Goal: Use online tool/utility: Utilize a website feature to perform a specific function

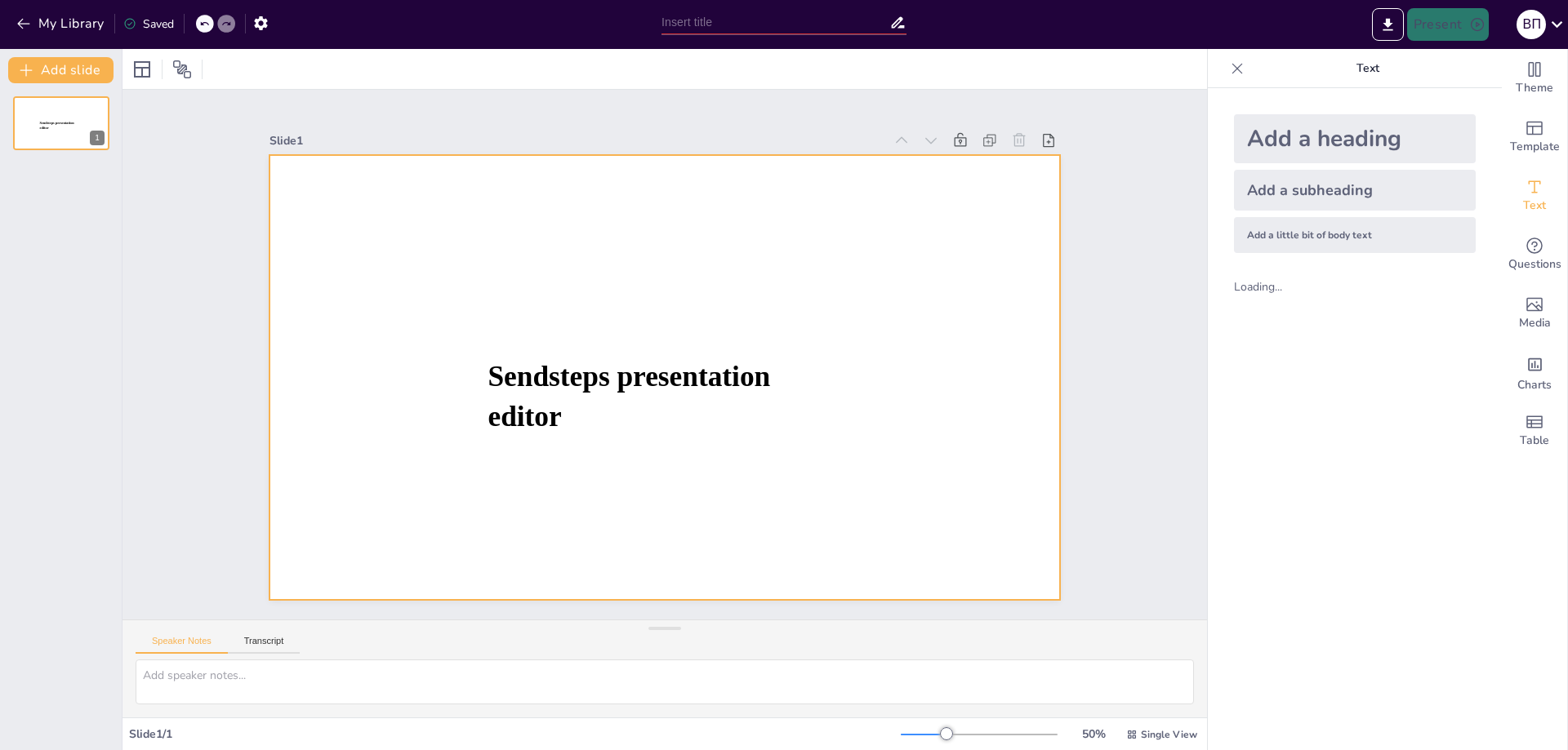
type input "New Sendsteps"
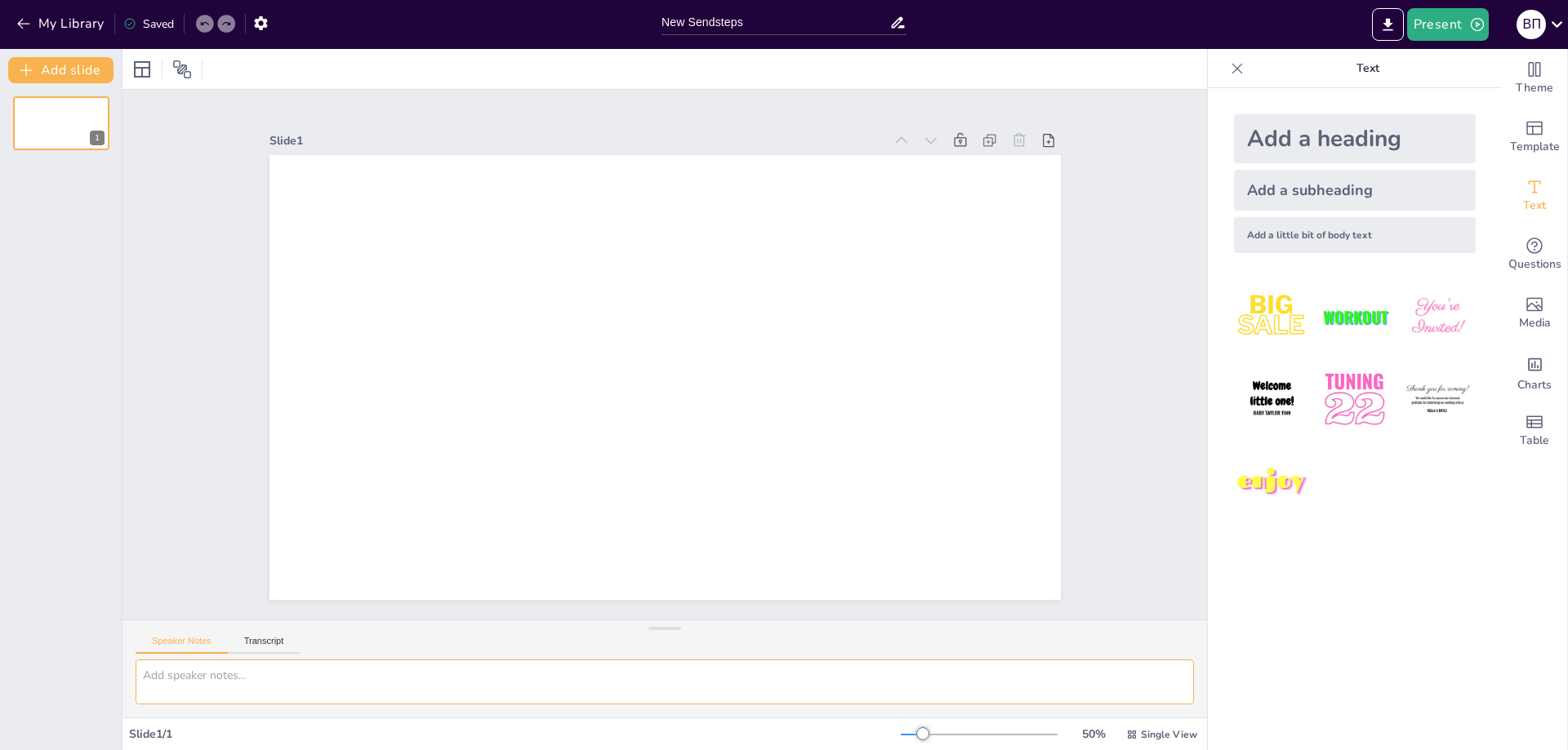
click at [274, 685] on textarea at bounding box center [664, 681] width 1058 height 45
paste textarea "Lorem 1. Ipsumdolo si ame’c Adipi Elitsed doeiusmodt 70 incidi 9114 utla e Dol-…"
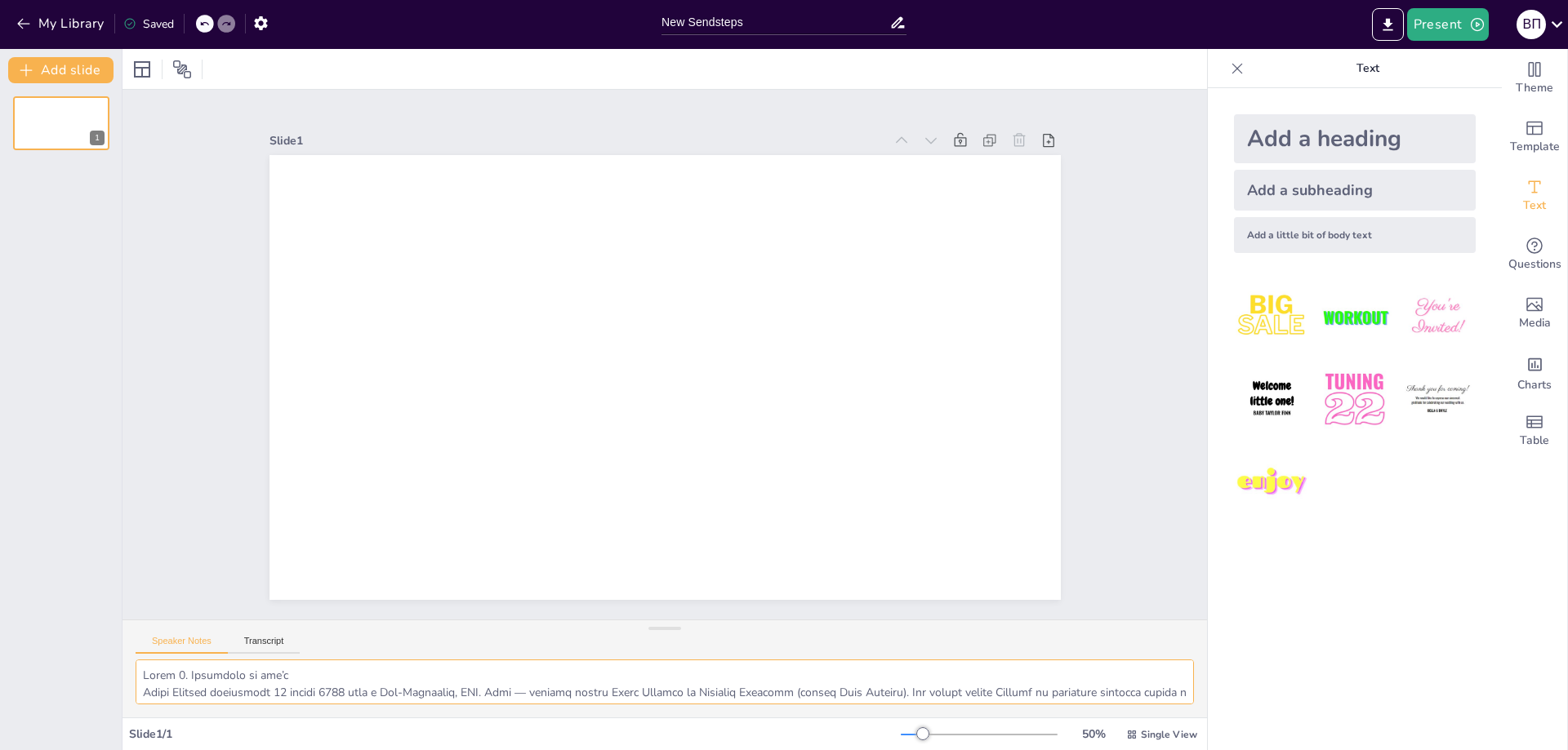
type textarea "Lorem 1. Ipsumdolo si ame’c Adipi Elitsed doeiusmodt 70 incidi 9114 utla e Dol-…"
click at [1320, 385] on img at bounding box center [1354, 399] width 76 height 76
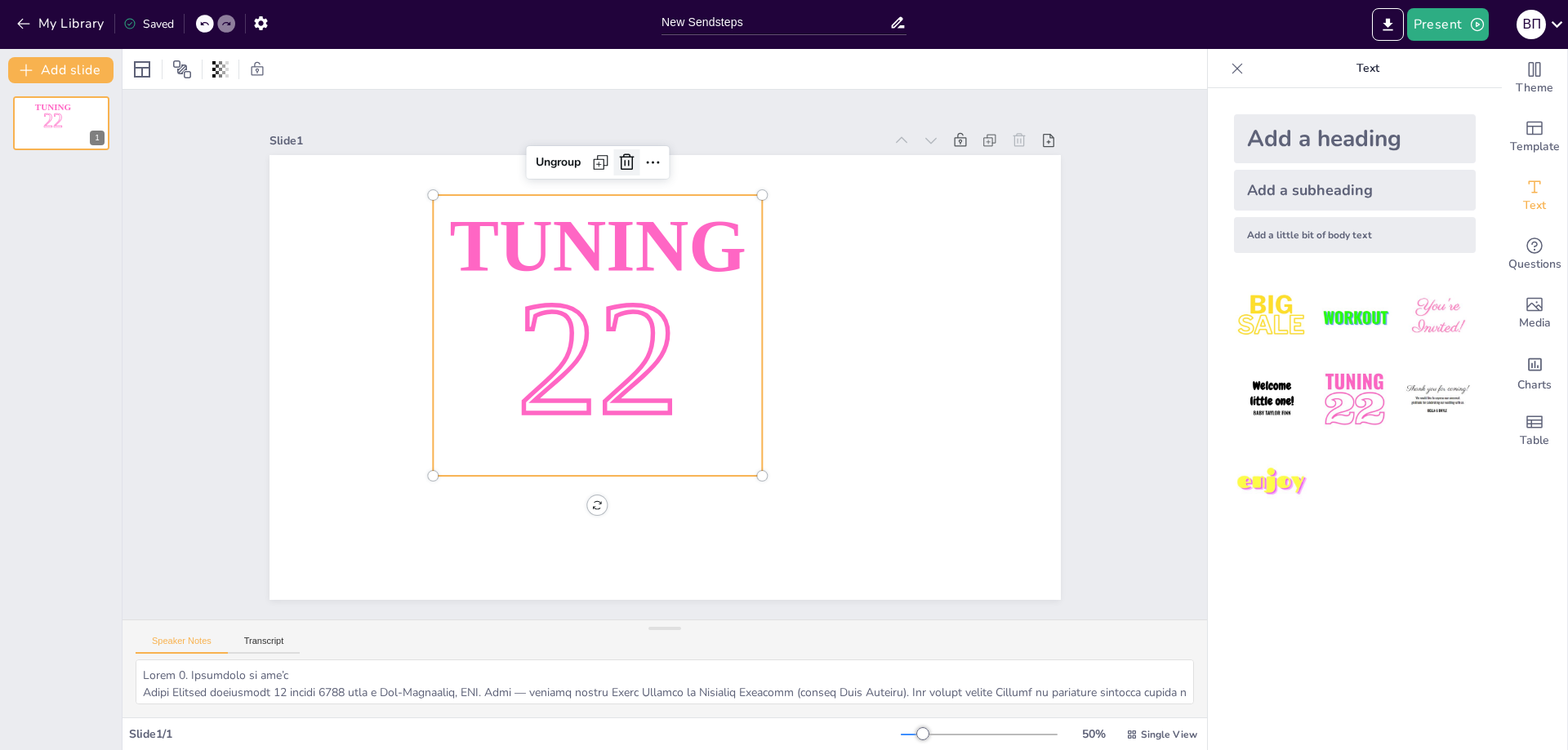
click at [623, 155] on icon at bounding box center [626, 163] width 19 height 19
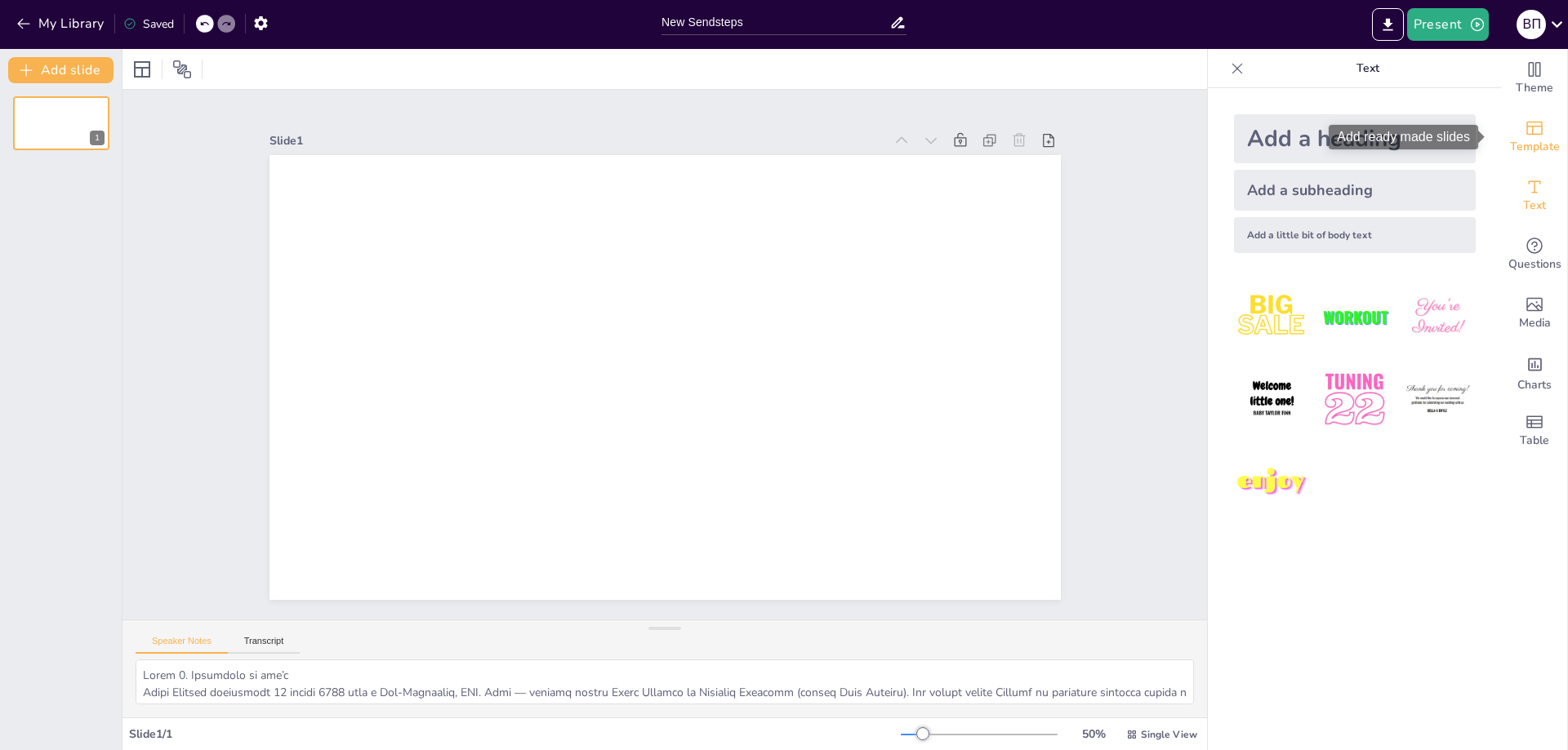
click at [1524, 148] on span "Template" at bounding box center [1534, 146] width 50 height 18
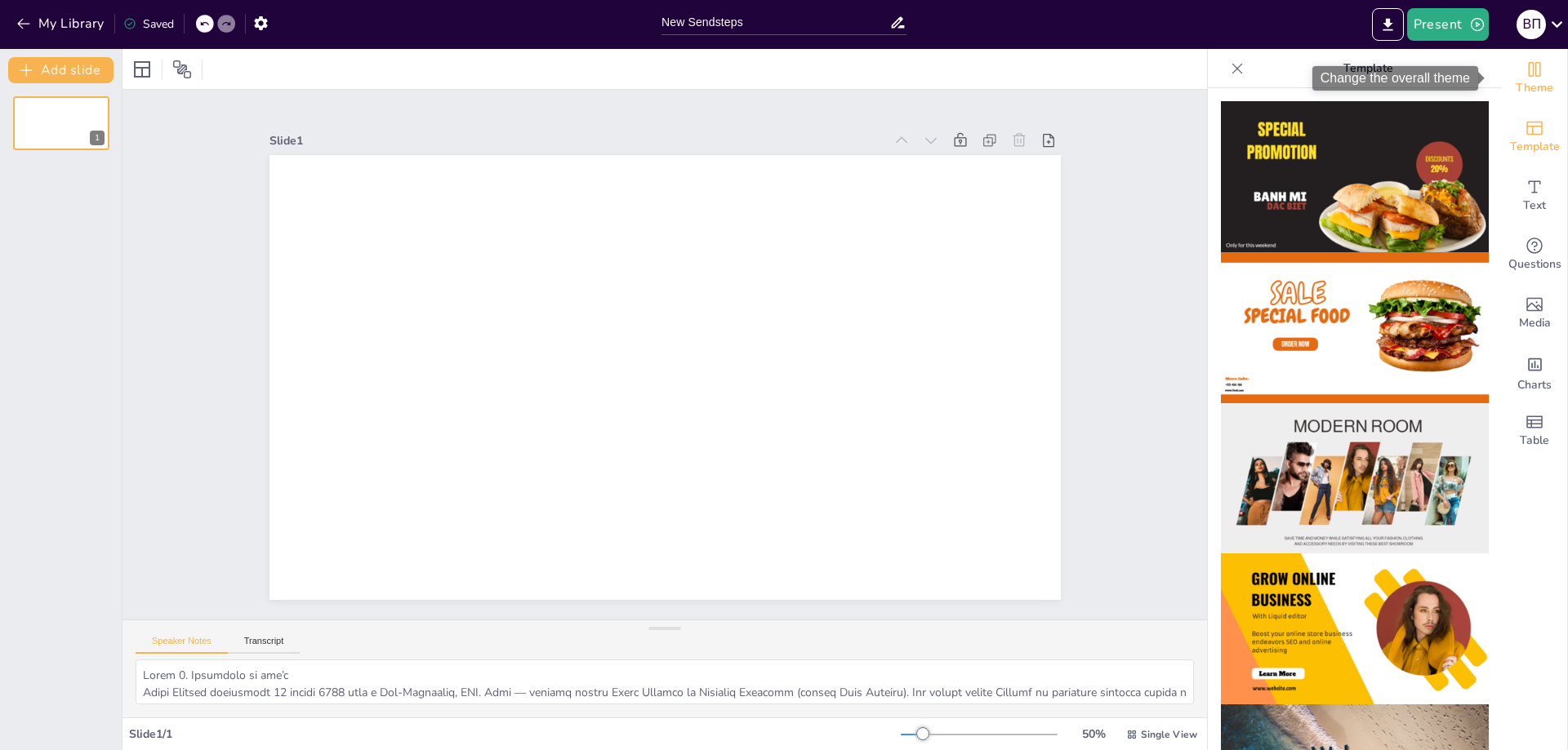
click at [1534, 91] on span "Theme" at bounding box center [1534, 88] width 37 height 18
